Goal: Download file/media

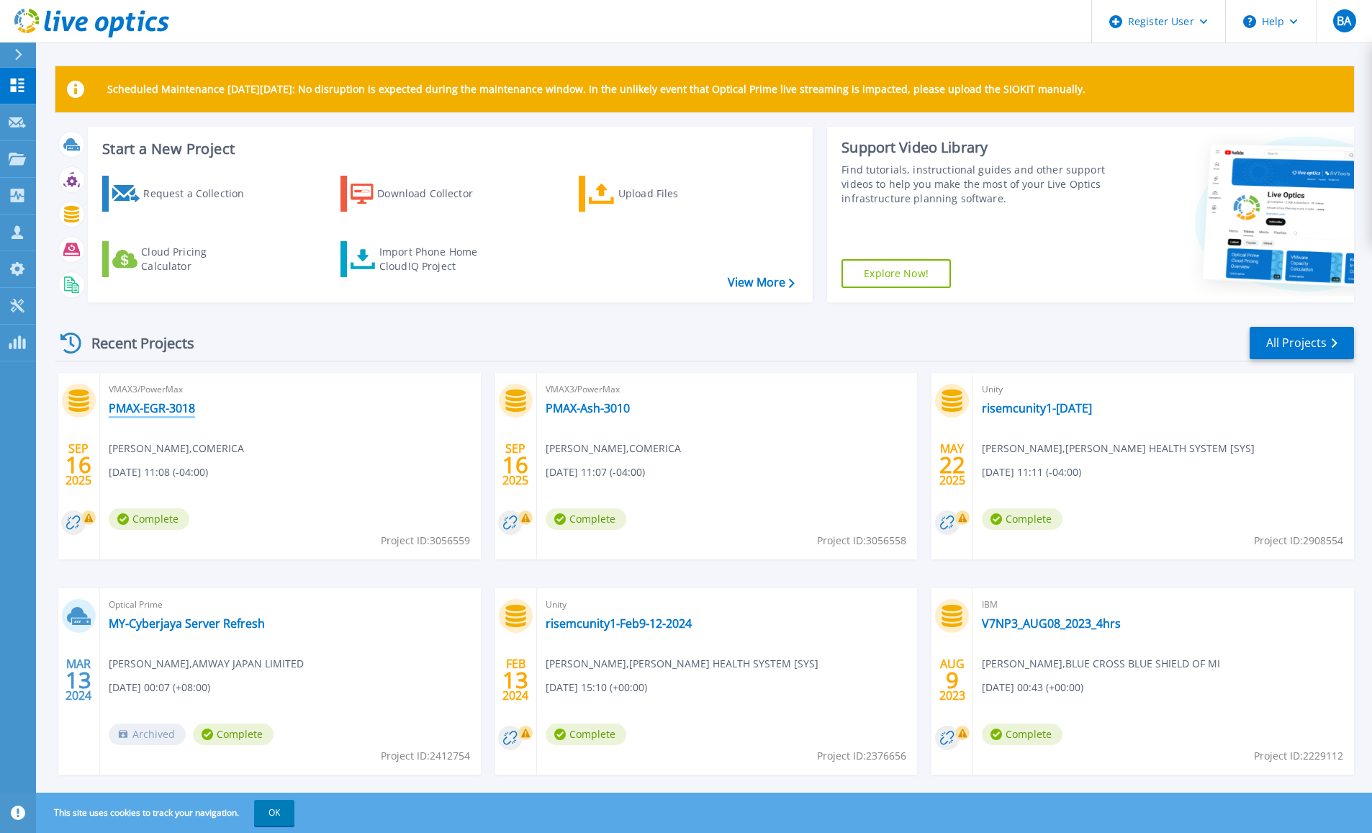
click at [156, 410] on link "PMAX-EGR-3018" at bounding box center [152, 408] width 86 height 14
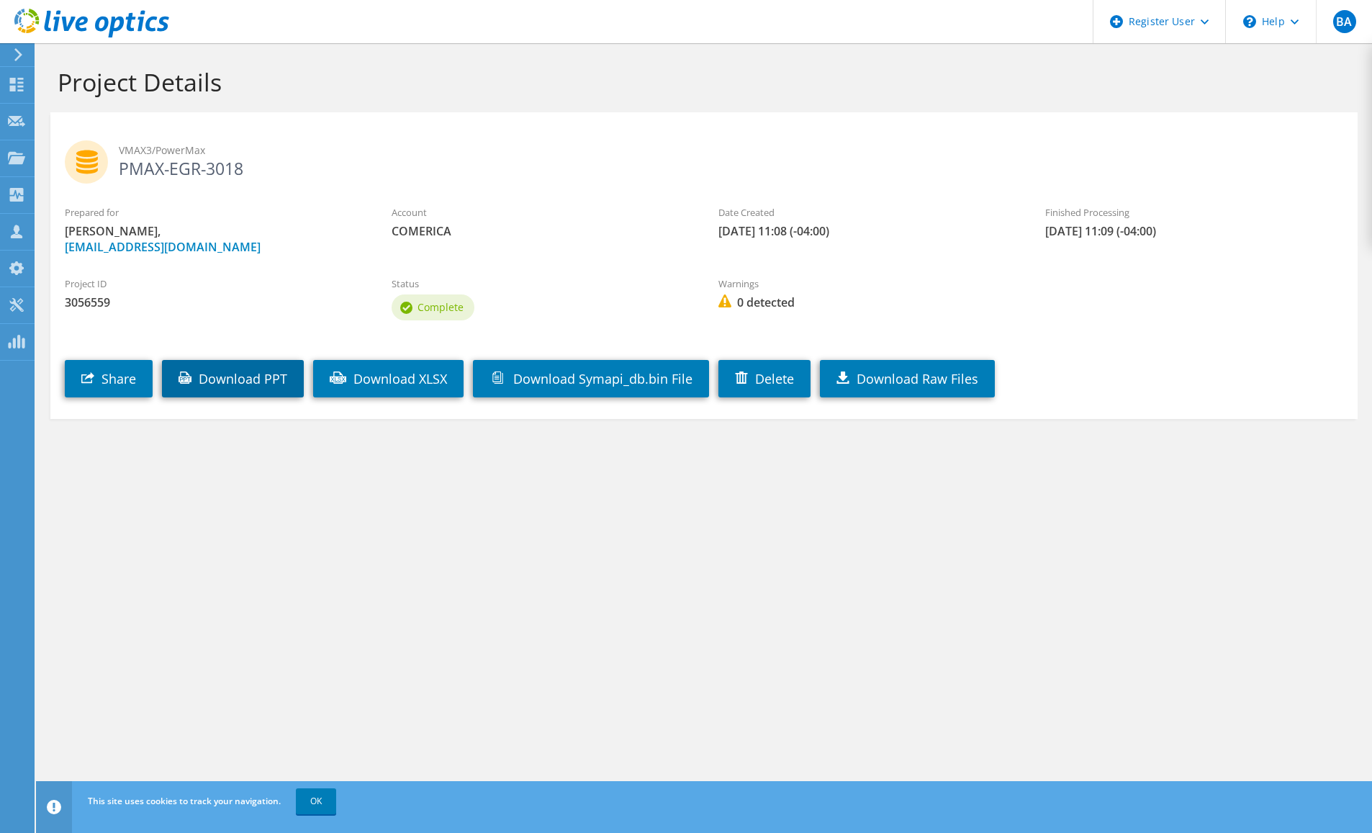
click at [243, 383] on link "Download PPT" at bounding box center [233, 378] width 142 height 37
click at [324, 797] on link "OK" at bounding box center [316, 801] width 40 height 26
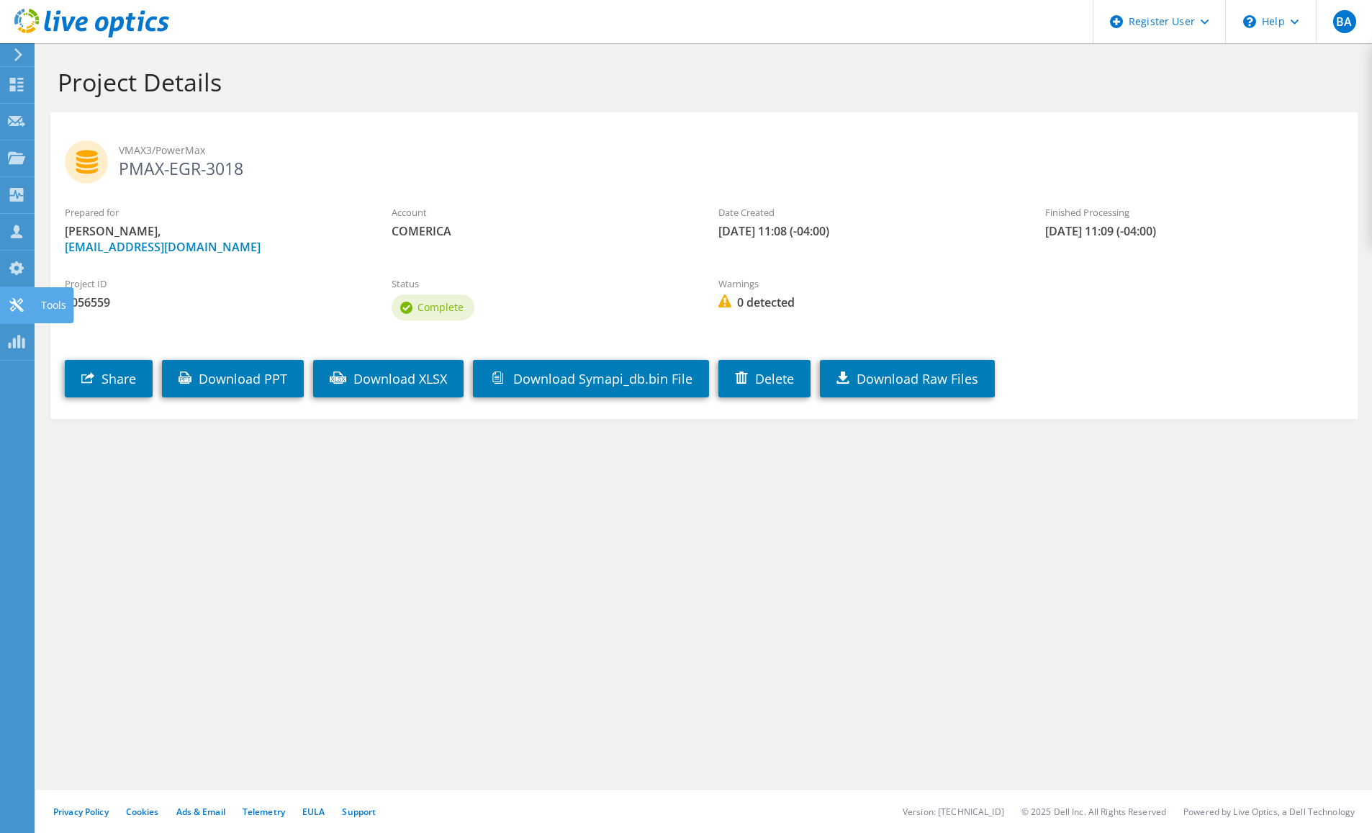
click at [8, 313] on div at bounding box center [16, 307] width 17 height 16
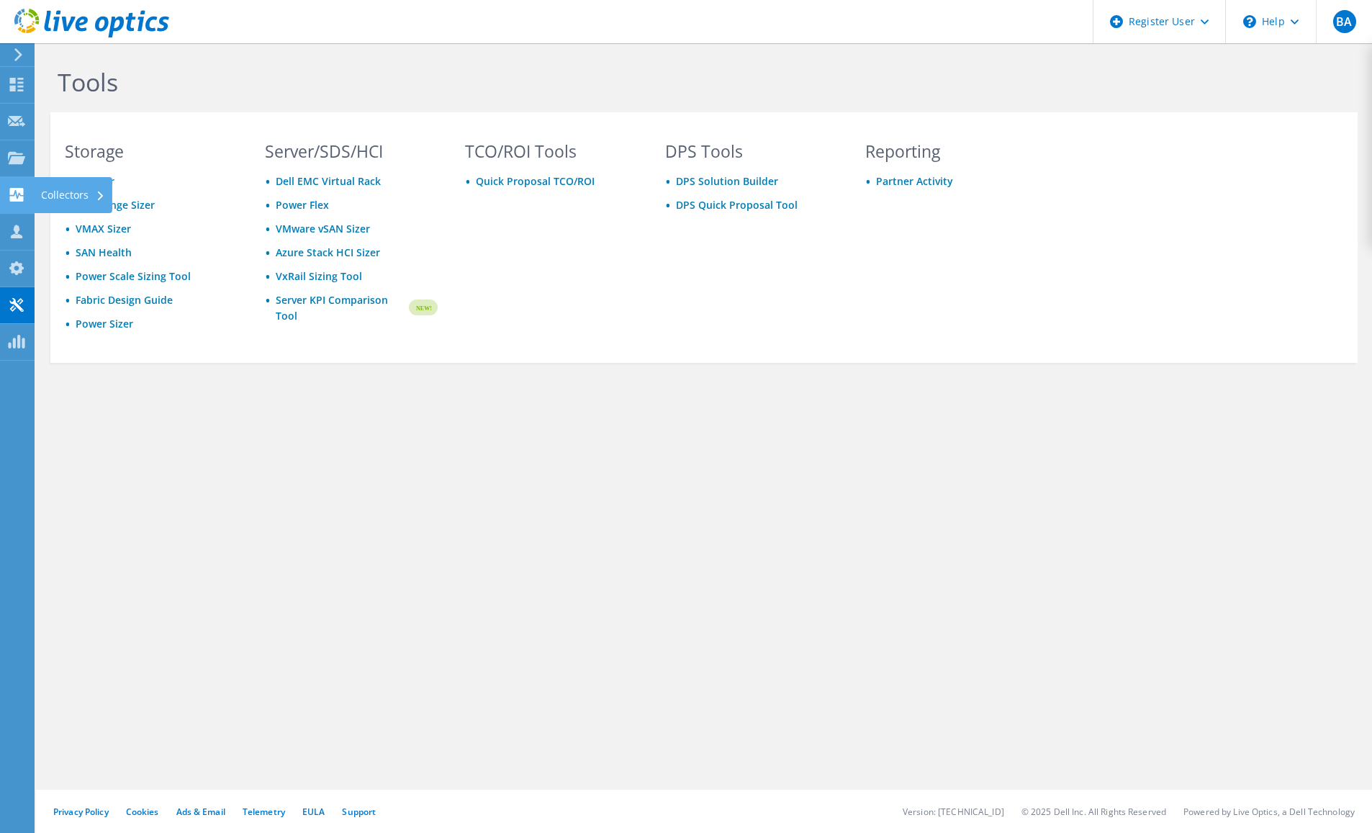
click at [58, 192] on div "Collectors" at bounding box center [73, 195] width 78 height 36
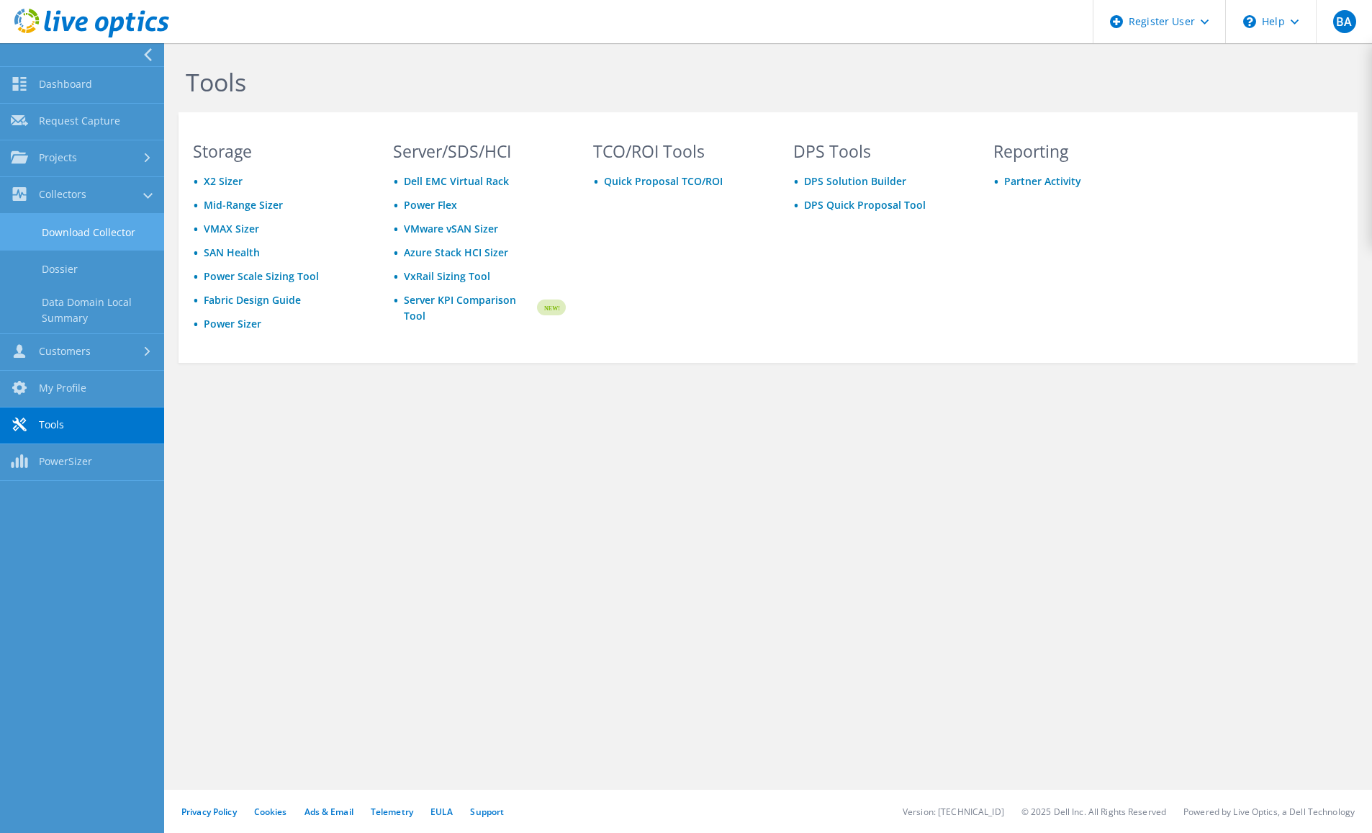
click at [95, 237] on link "Download Collector" at bounding box center [82, 232] width 164 height 37
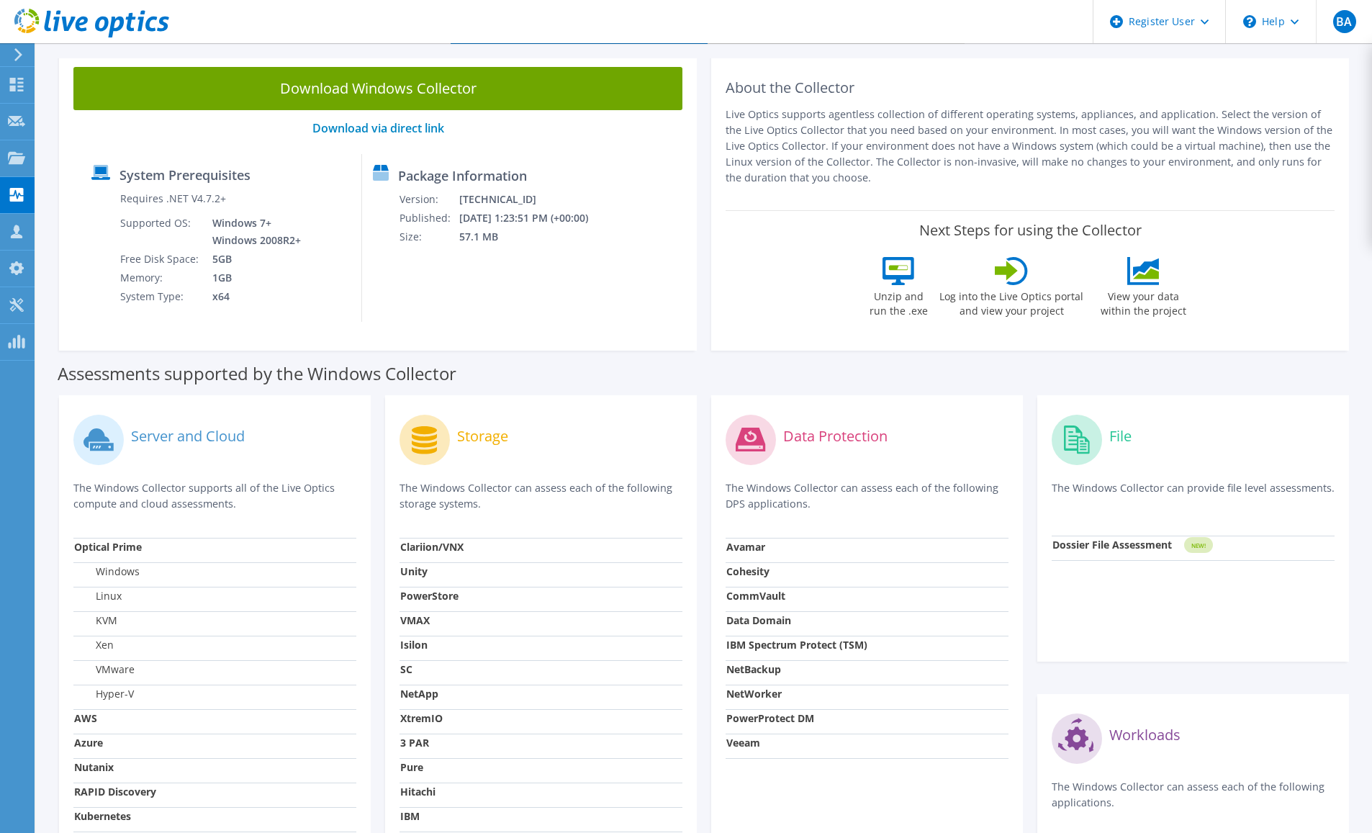
scroll to position [287, 0]
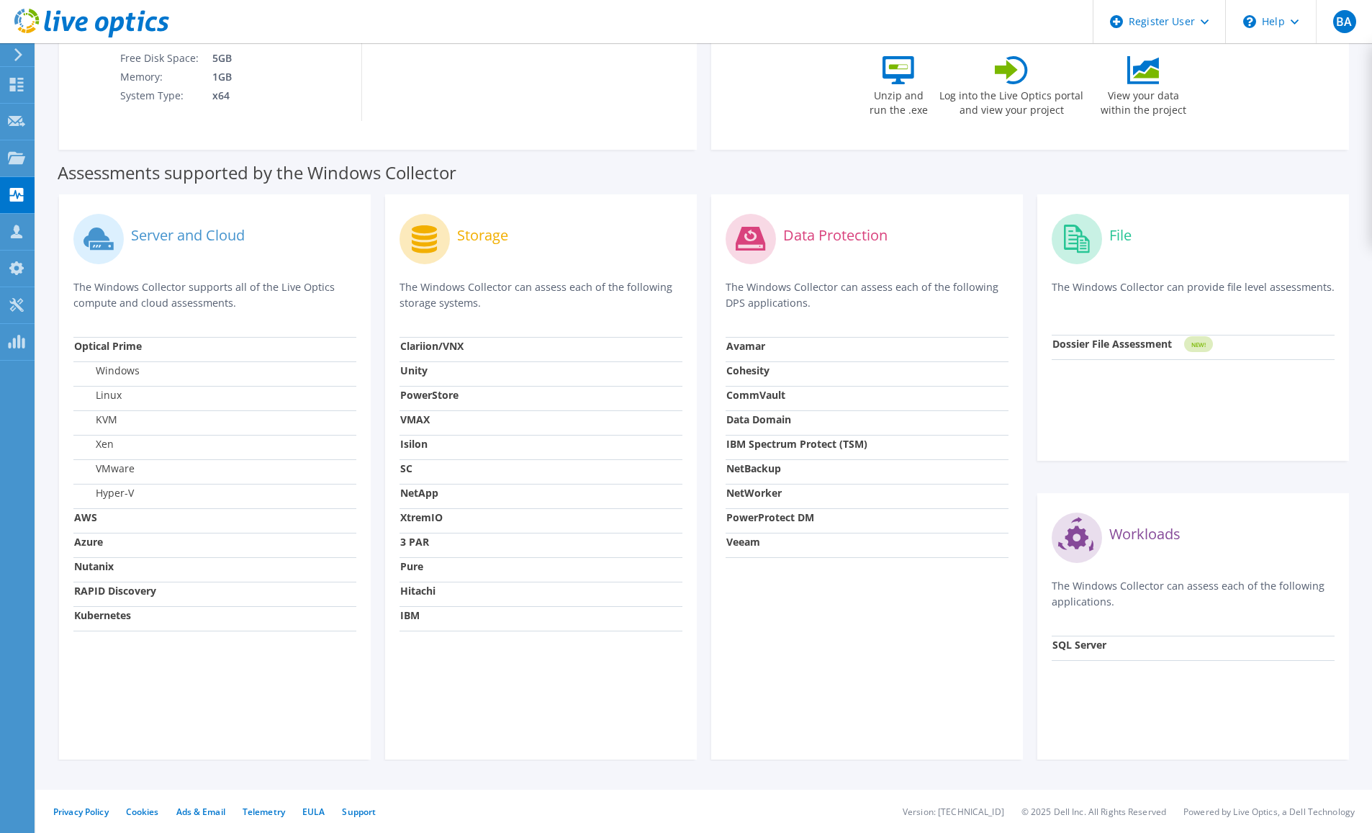
click at [412, 419] on strong "VMAX" at bounding box center [415, 419] width 30 height 14
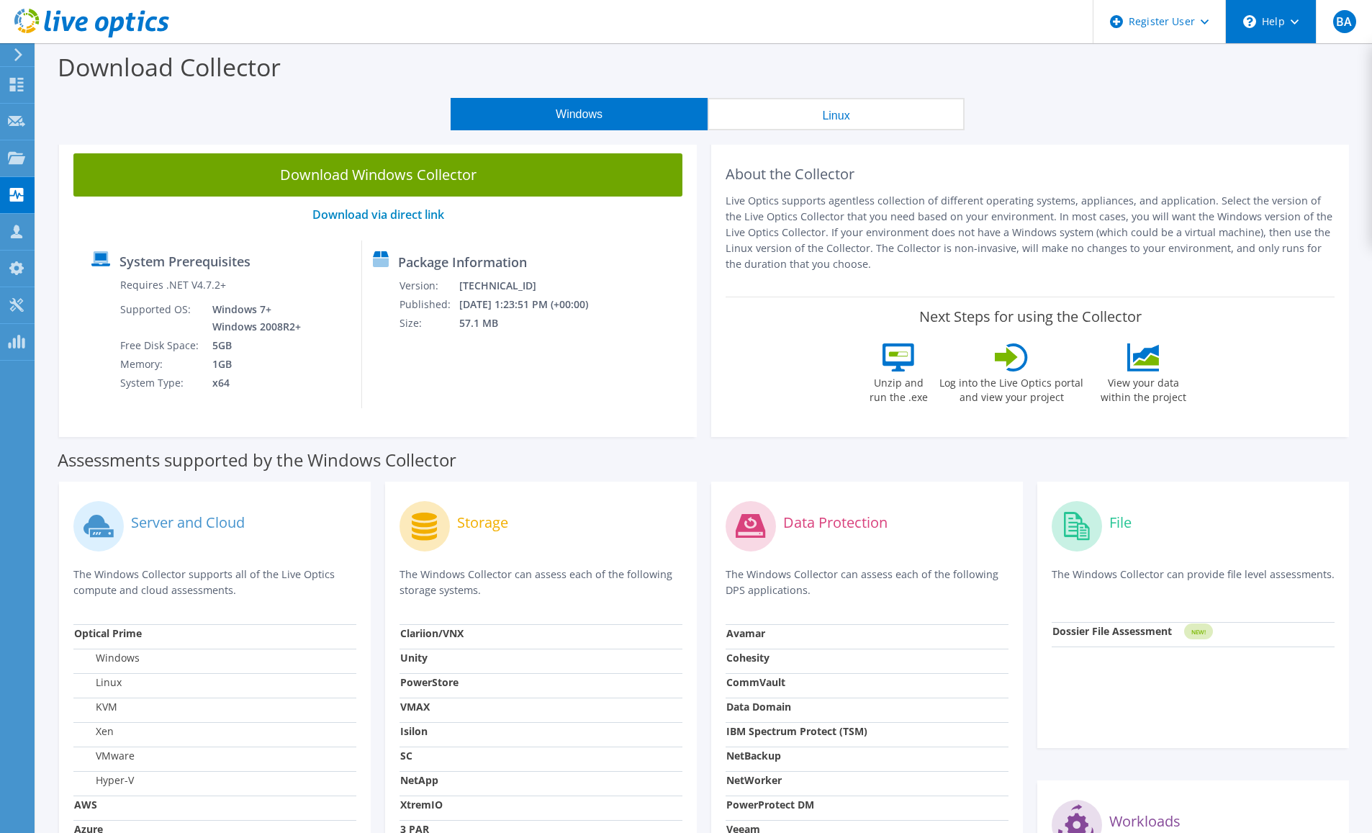
click at [1283, 26] on div "\n Help" at bounding box center [1270, 21] width 91 height 43
click at [1267, 68] on link "Explore Helpful Articles" at bounding box center [1305, 61] width 160 height 35
